Goal: Information Seeking & Learning: Find specific page/section

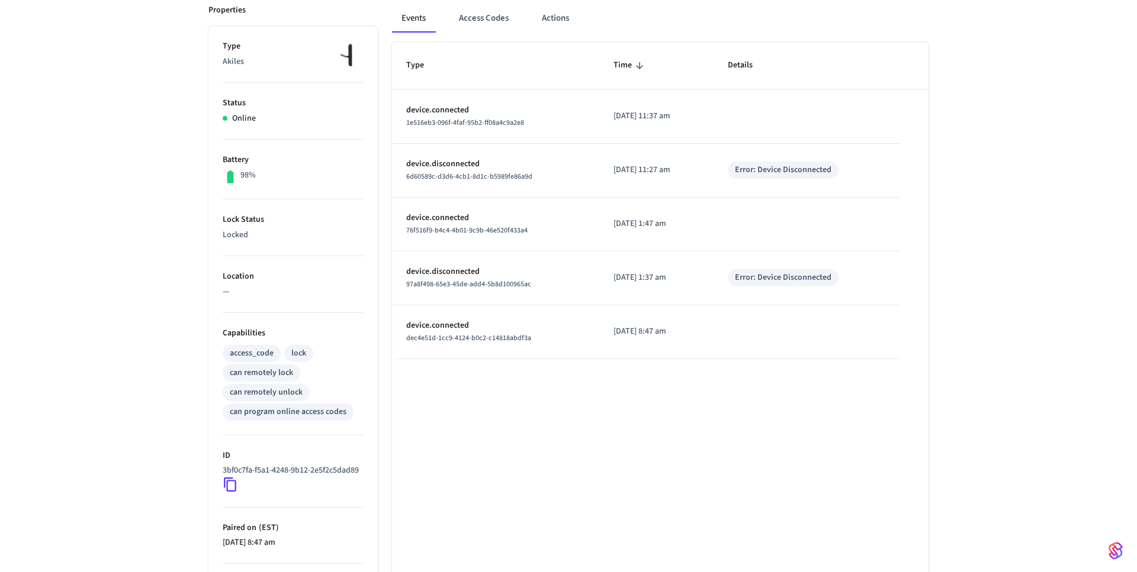
click at [231, 420] on div "can program online access codes" at bounding box center [288, 412] width 131 height 17
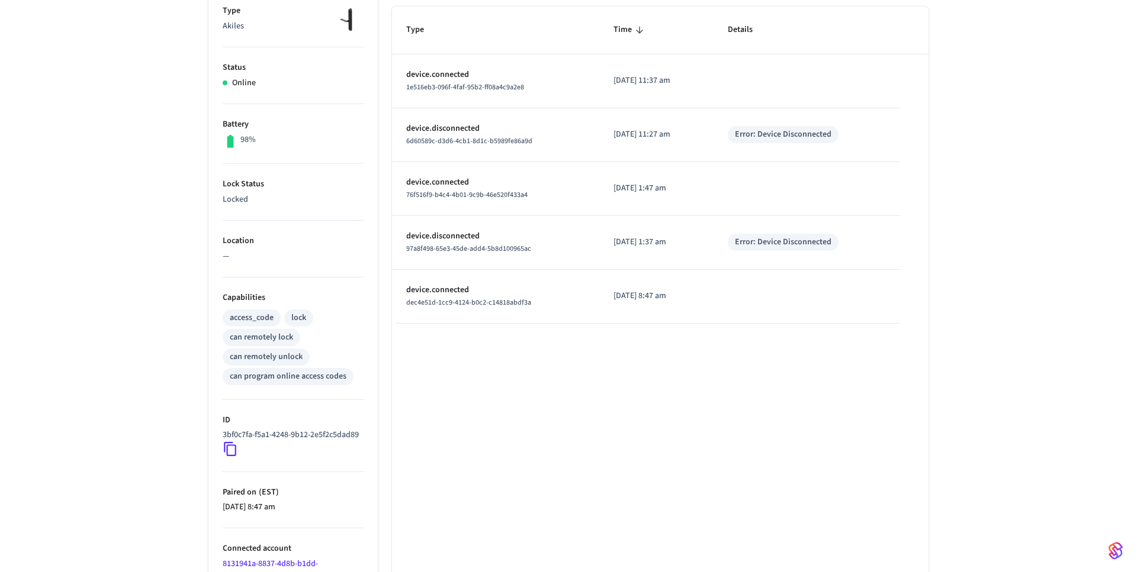
scroll to position [286, 0]
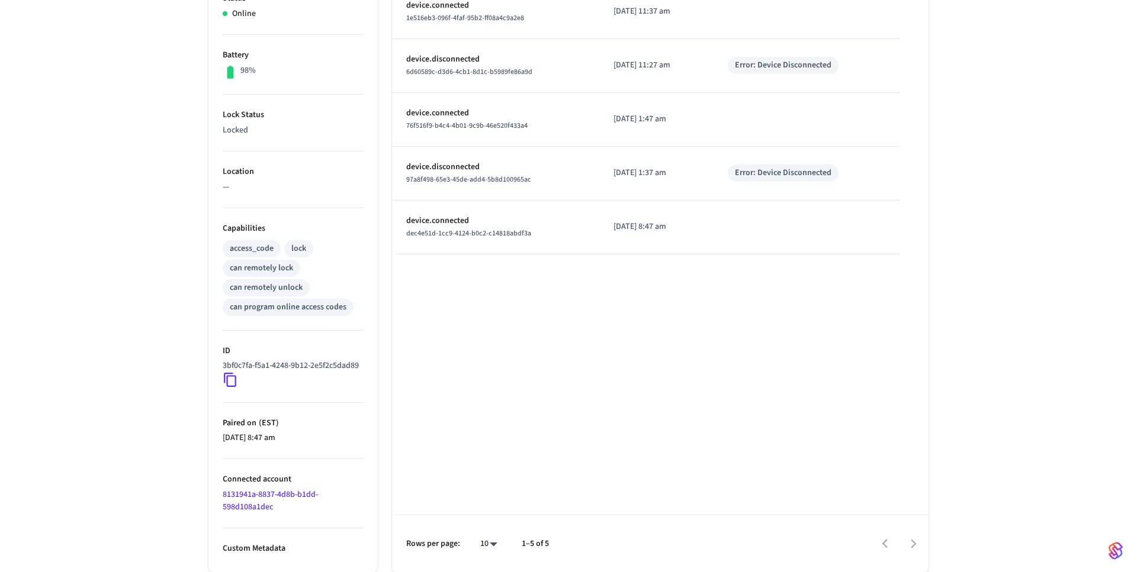
click at [284, 496] on link "8131941a-8837-4d8b-b1dd-598d108a1dec" at bounding box center [270, 501] width 95 height 24
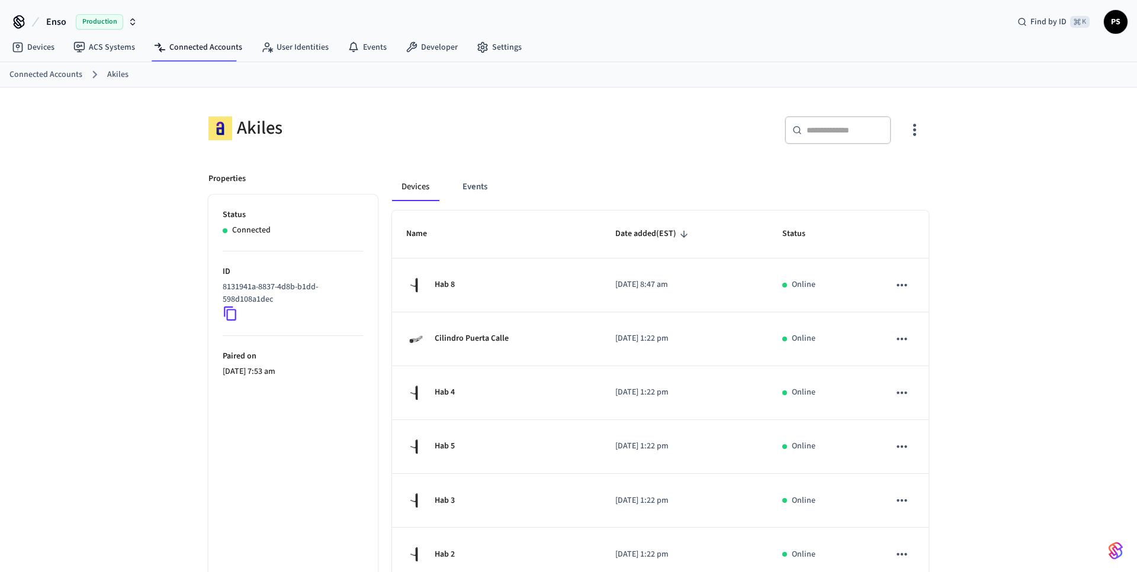
click at [232, 311] on icon at bounding box center [230, 313] width 15 height 15
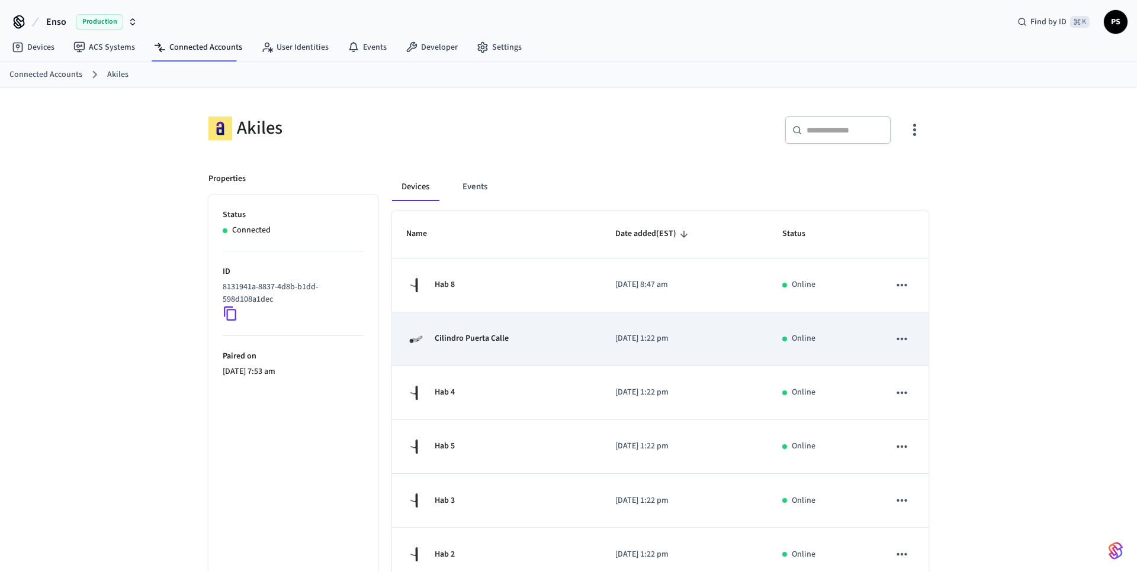
click at [429, 314] on td "Cilindro Puerta Calle" at bounding box center [496, 340] width 209 height 54
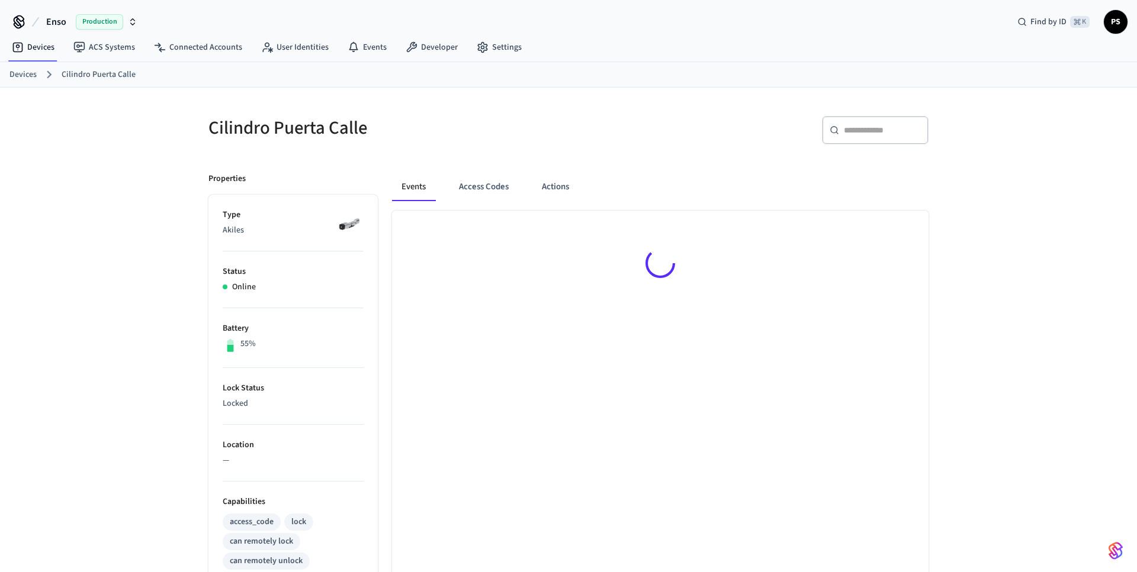
click at [599, 291] on div at bounding box center [660, 266] width 536 height 110
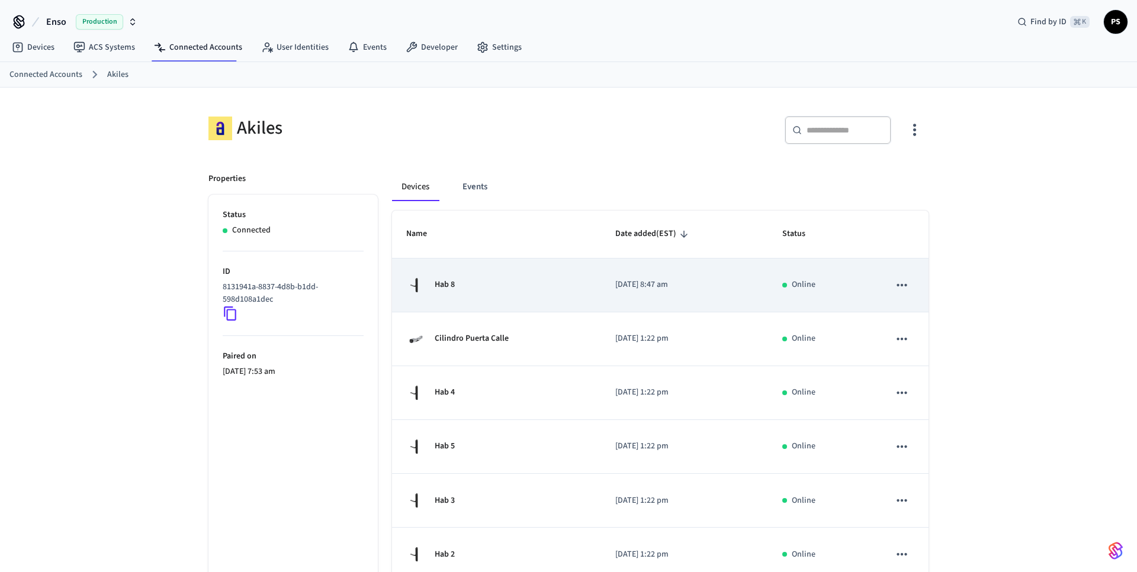
click at [554, 269] on td "Hab 8" at bounding box center [496, 286] width 209 height 54
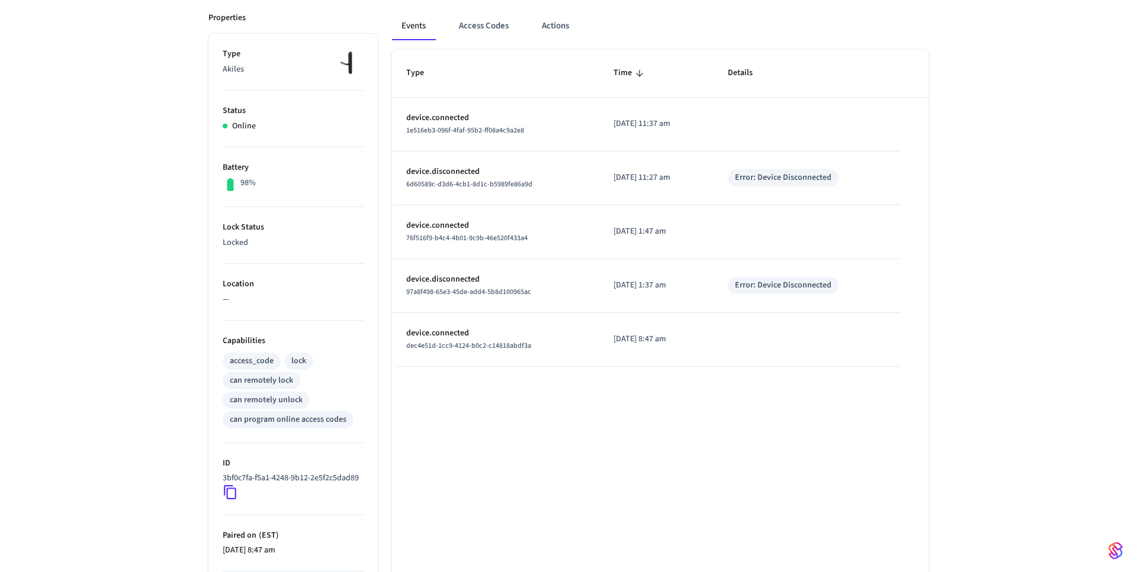
scroll to position [286, 0]
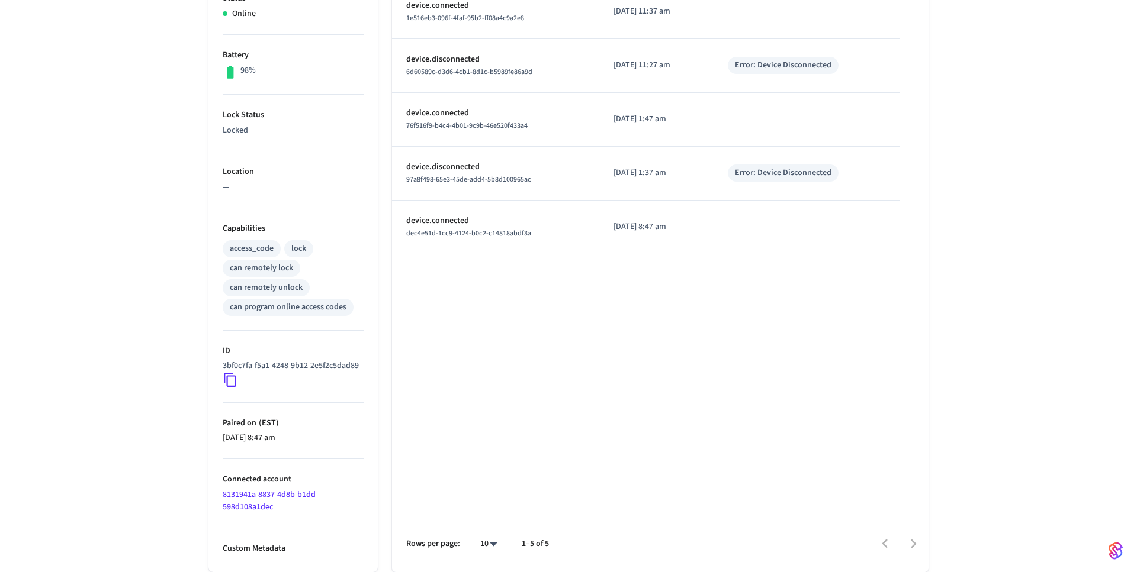
click at [233, 375] on icon at bounding box center [230, 379] width 15 height 15
